Goal: Use online tool/utility

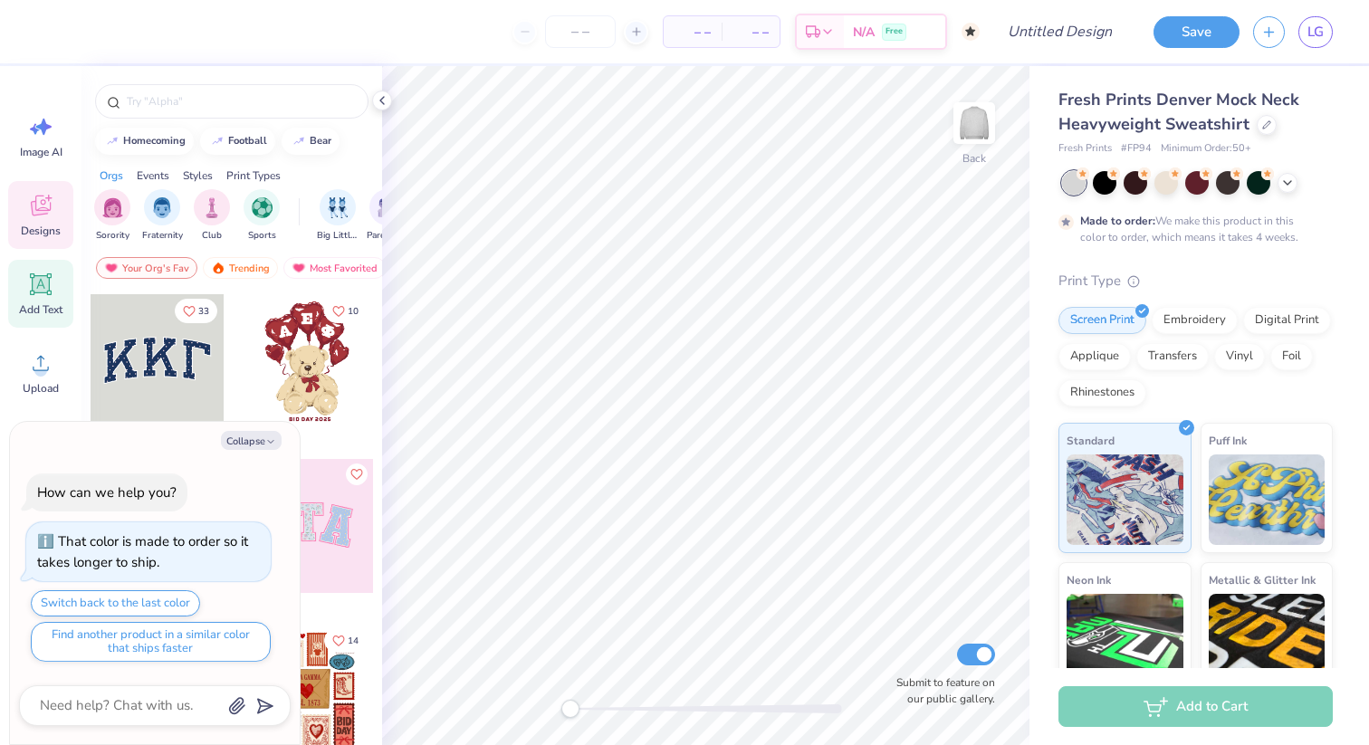
click at [32, 292] on icon at bounding box center [40, 284] width 27 height 27
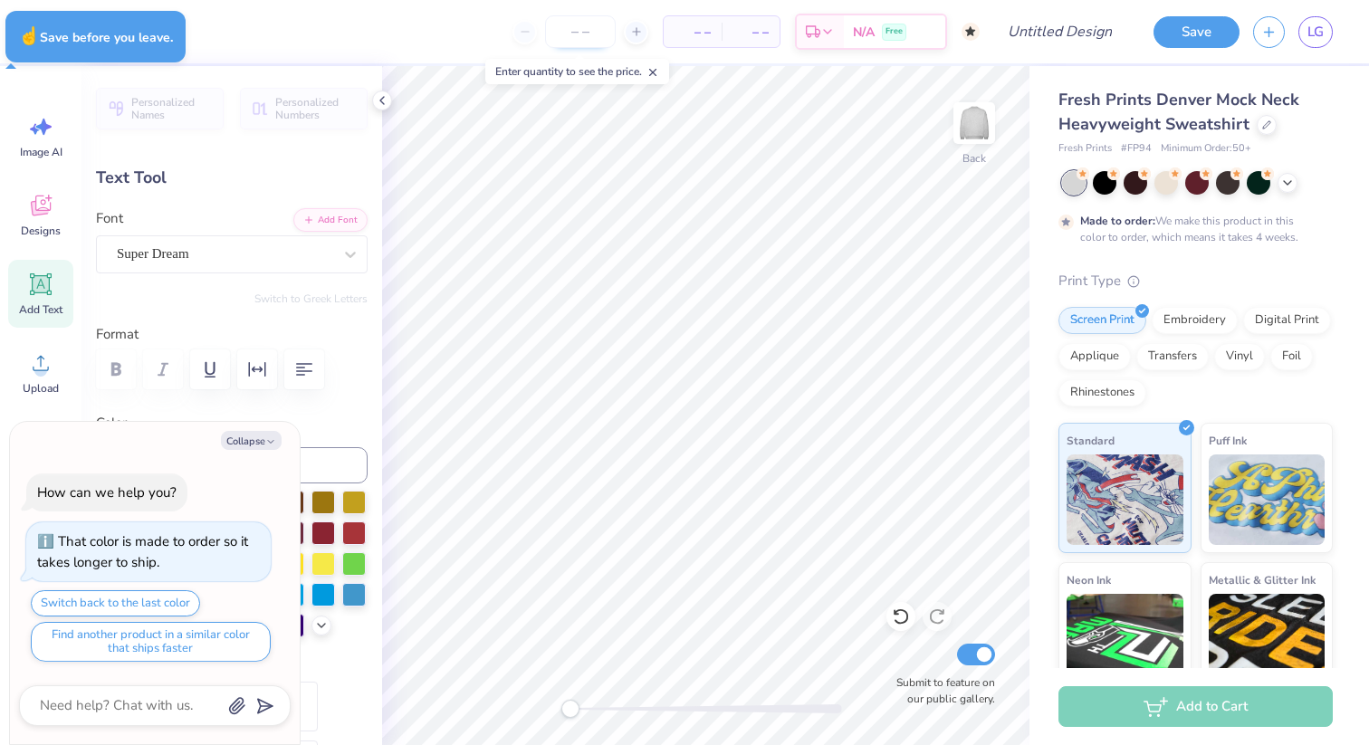
type textarea "x"
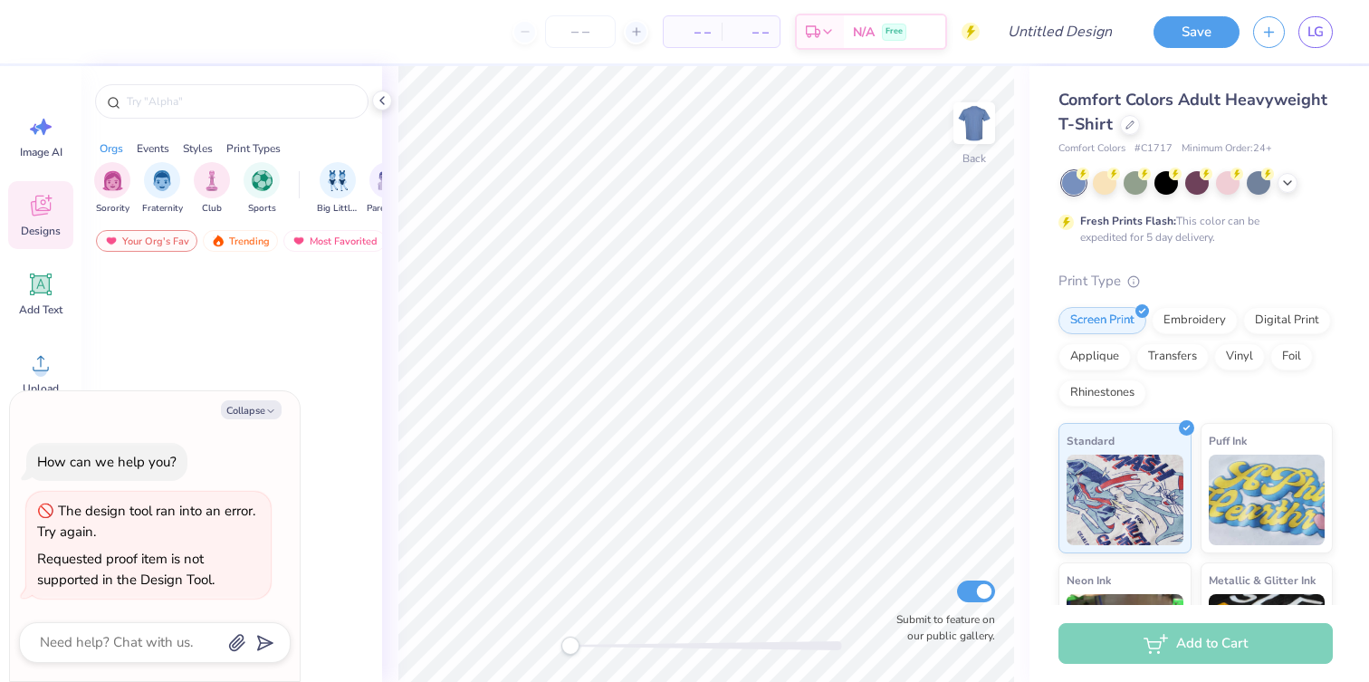
type textarea "x"
